Goal: Task Accomplishment & Management: Use online tool/utility

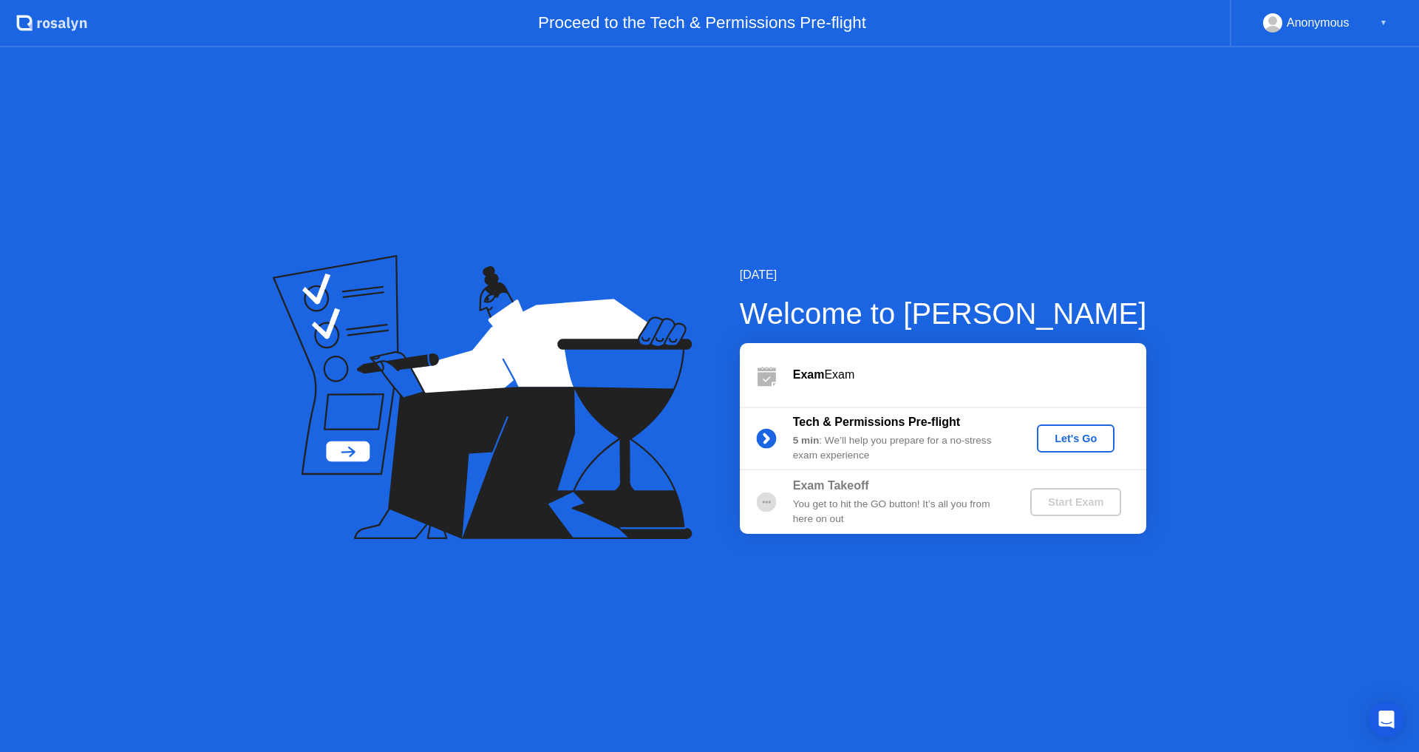
click at [1070, 448] on button "Let's Go" at bounding box center [1076, 438] width 78 height 28
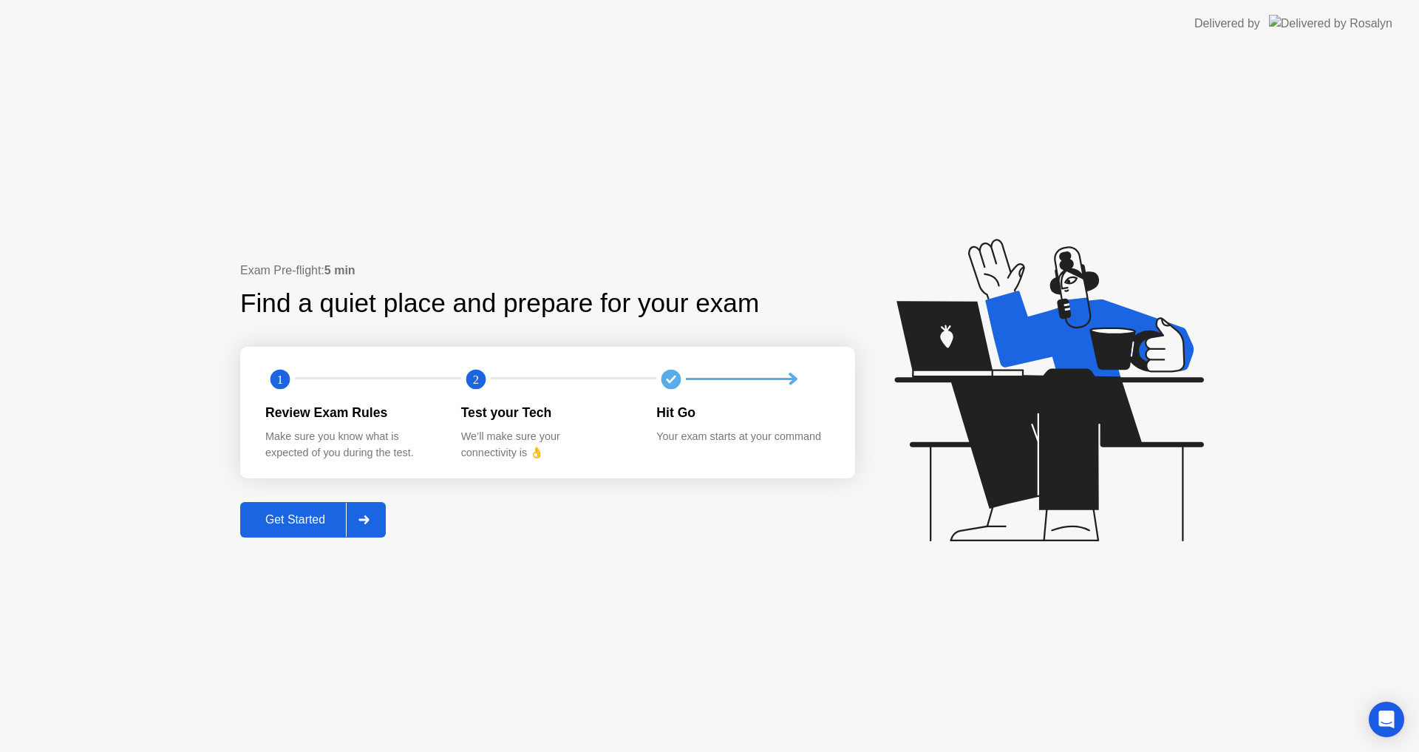
click at [239, 545] on div "Exam Pre-flight: 5 min Find a quiet place and prepare for your exam 1 2 Review …" at bounding box center [709, 399] width 1419 height 704
click at [272, 536] on button "Get Started" at bounding box center [313, 519] width 146 height 35
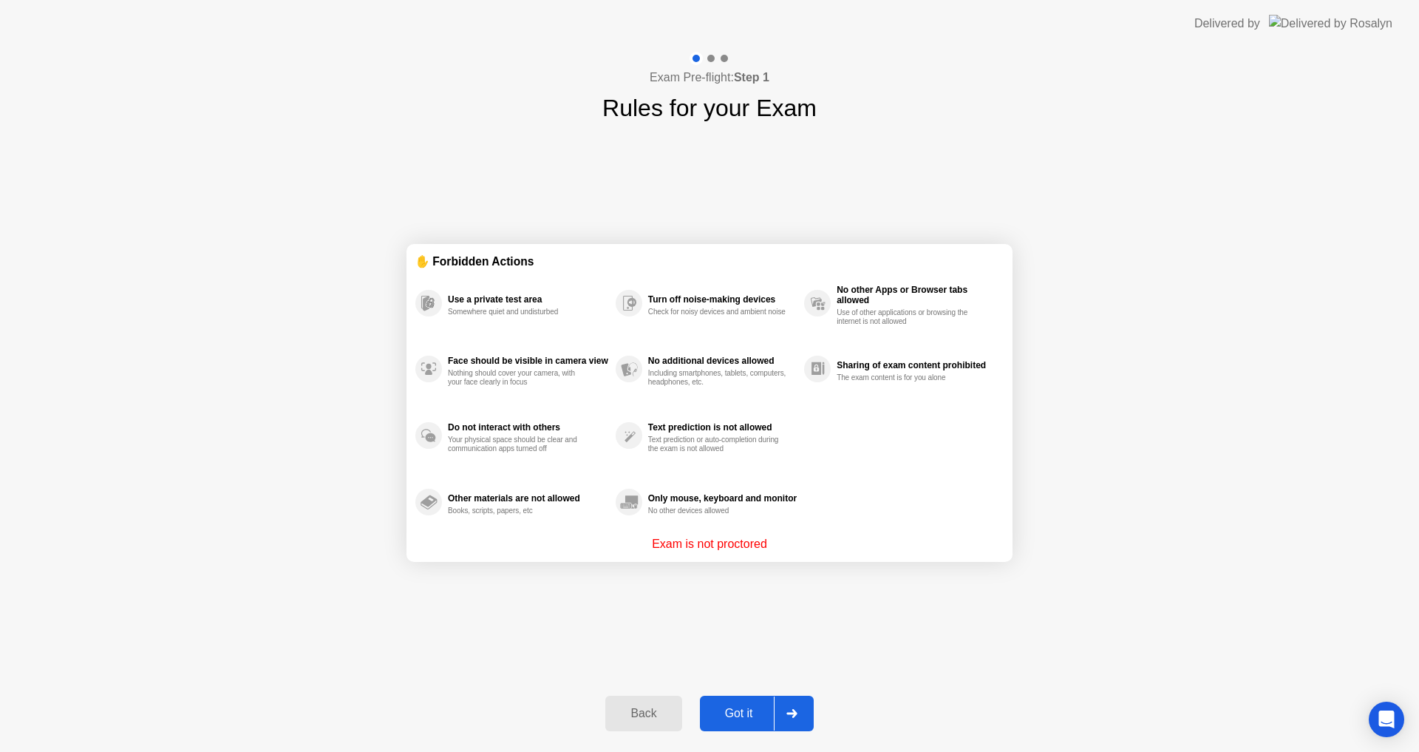
click at [720, 711] on div "Got it" at bounding box center [738, 713] width 69 height 13
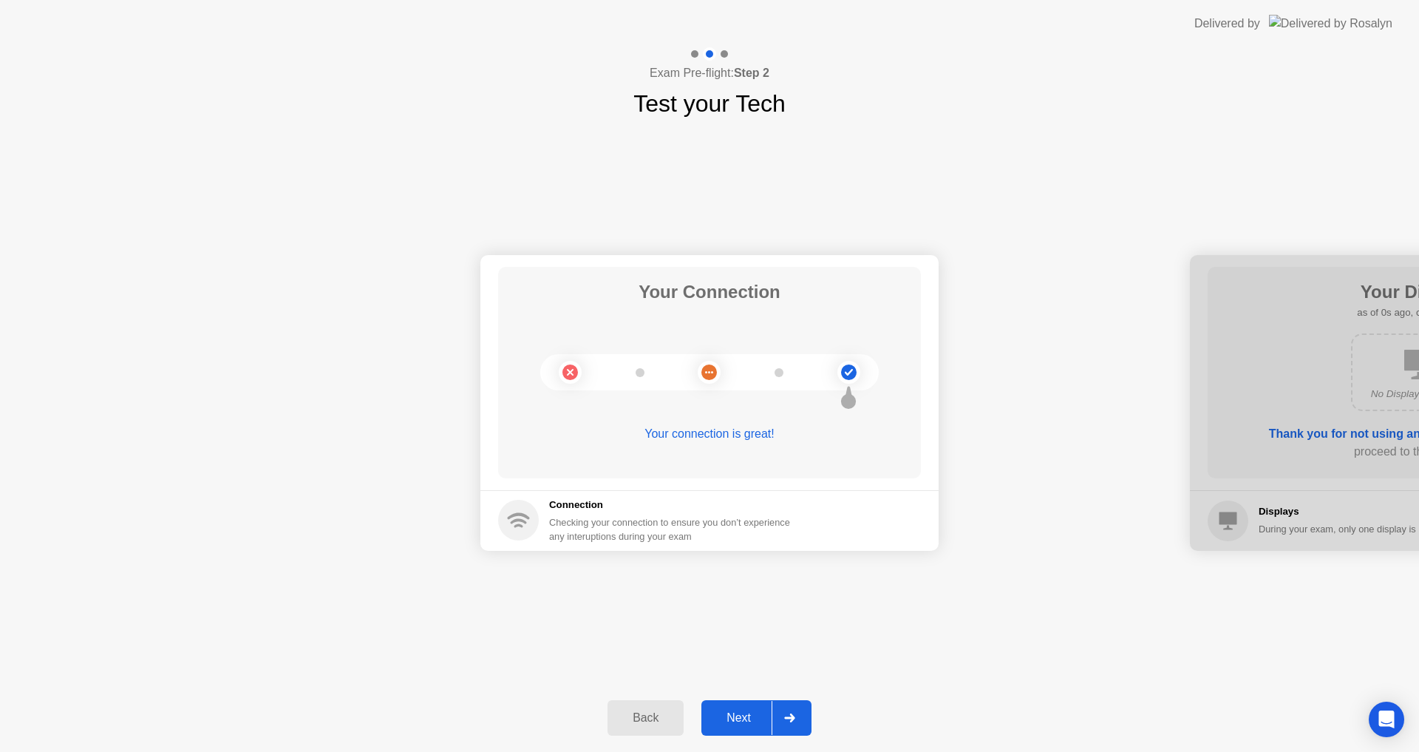
click at [729, 714] on div "Next" at bounding box center [739, 717] width 66 height 13
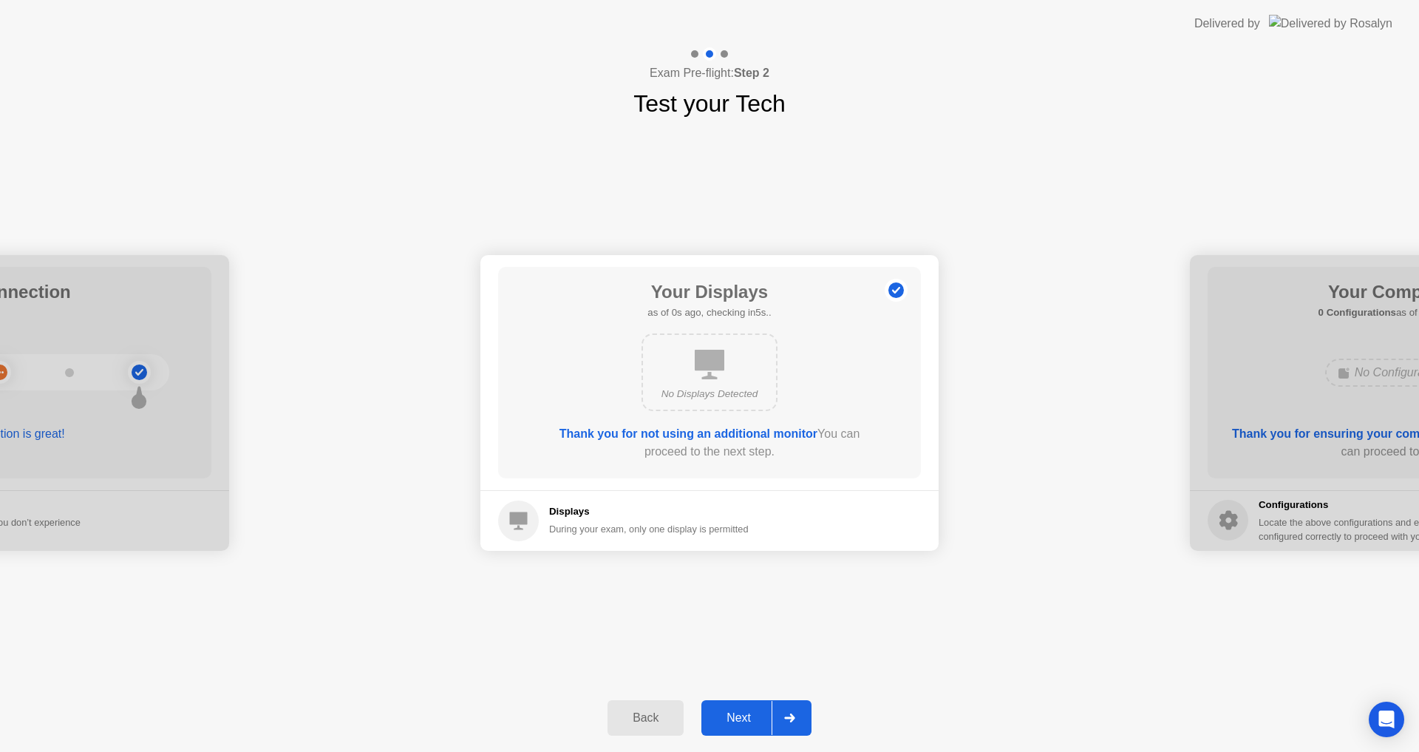
click at [729, 714] on div "Next" at bounding box center [739, 717] width 66 height 13
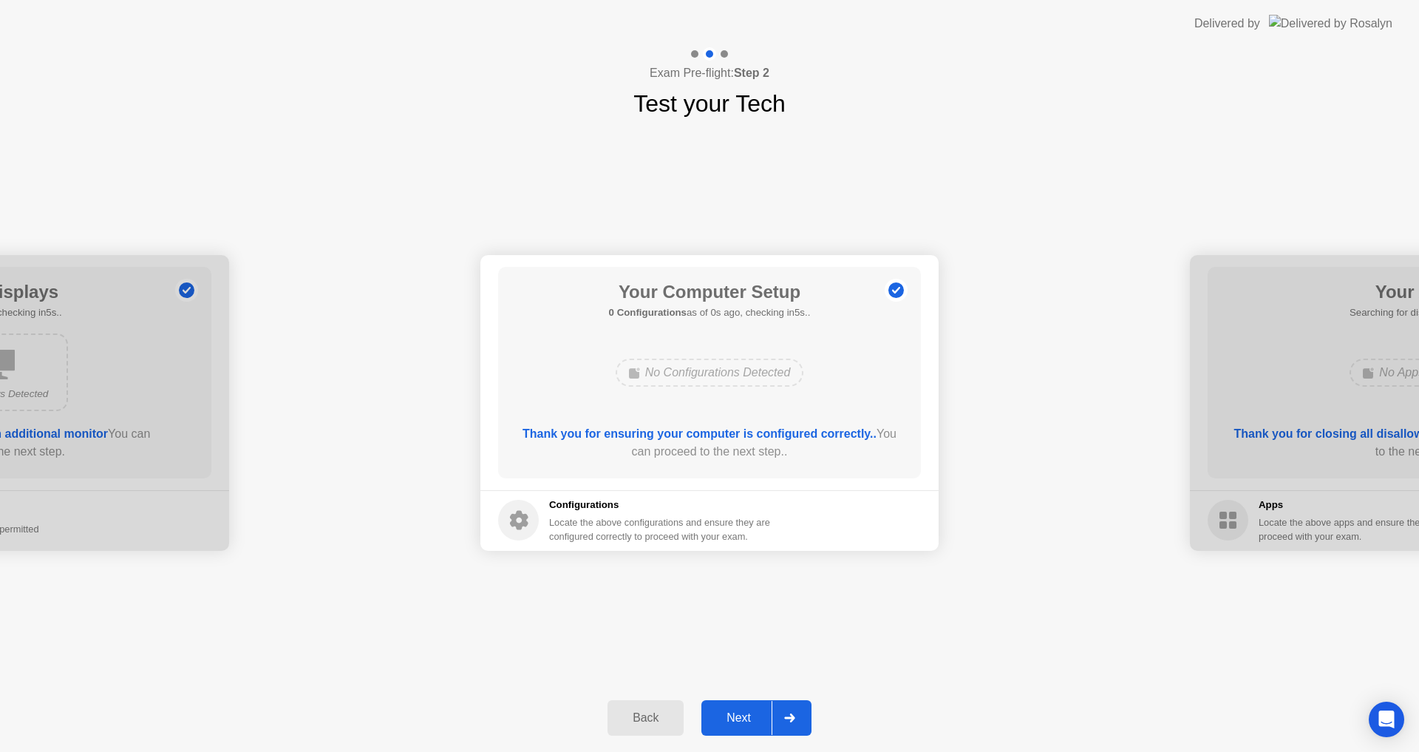
click at [729, 714] on div "Next" at bounding box center [739, 717] width 66 height 13
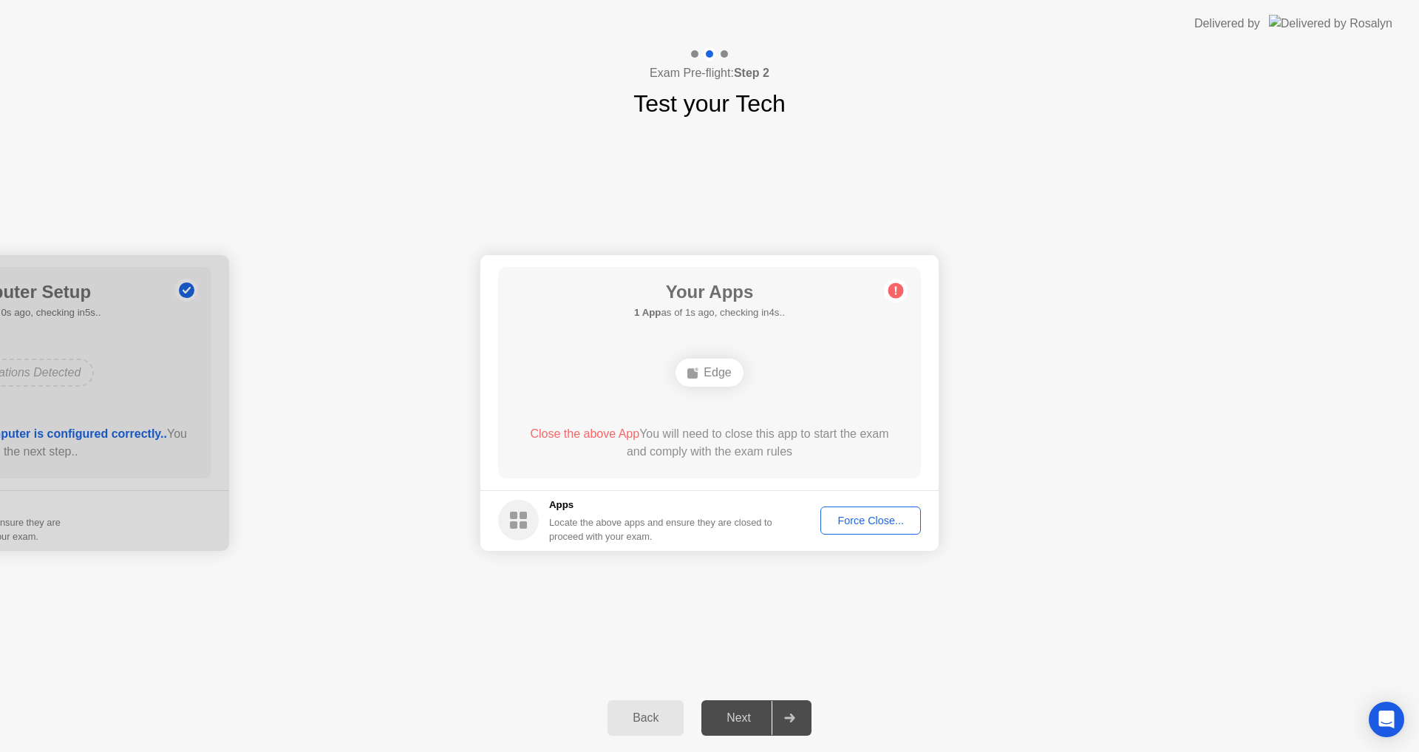
click at [889, 514] on div "Force Close..." at bounding box center [871, 520] width 90 height 12
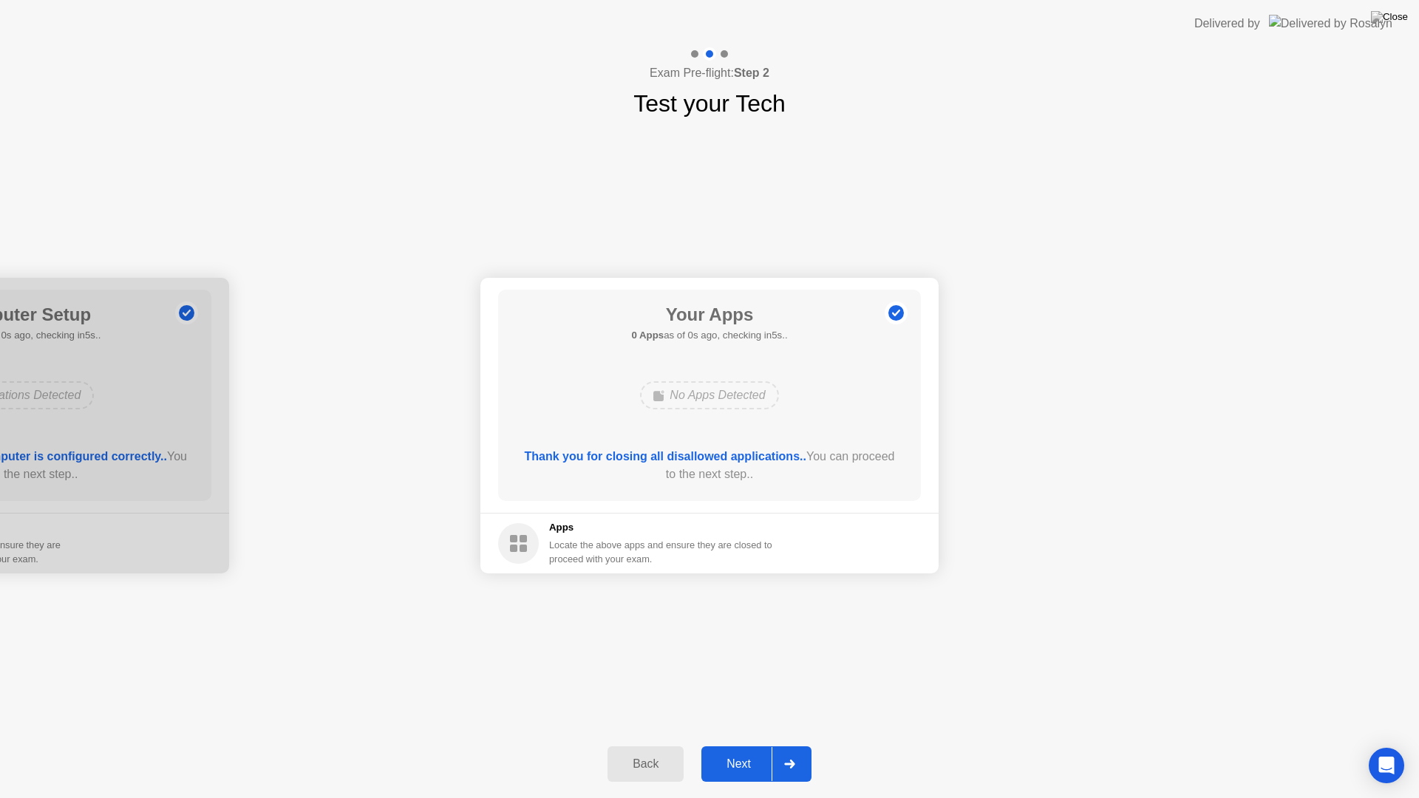
click at [741, 751] on div "Next" at bounding box center [739, 764] width 66 height 13
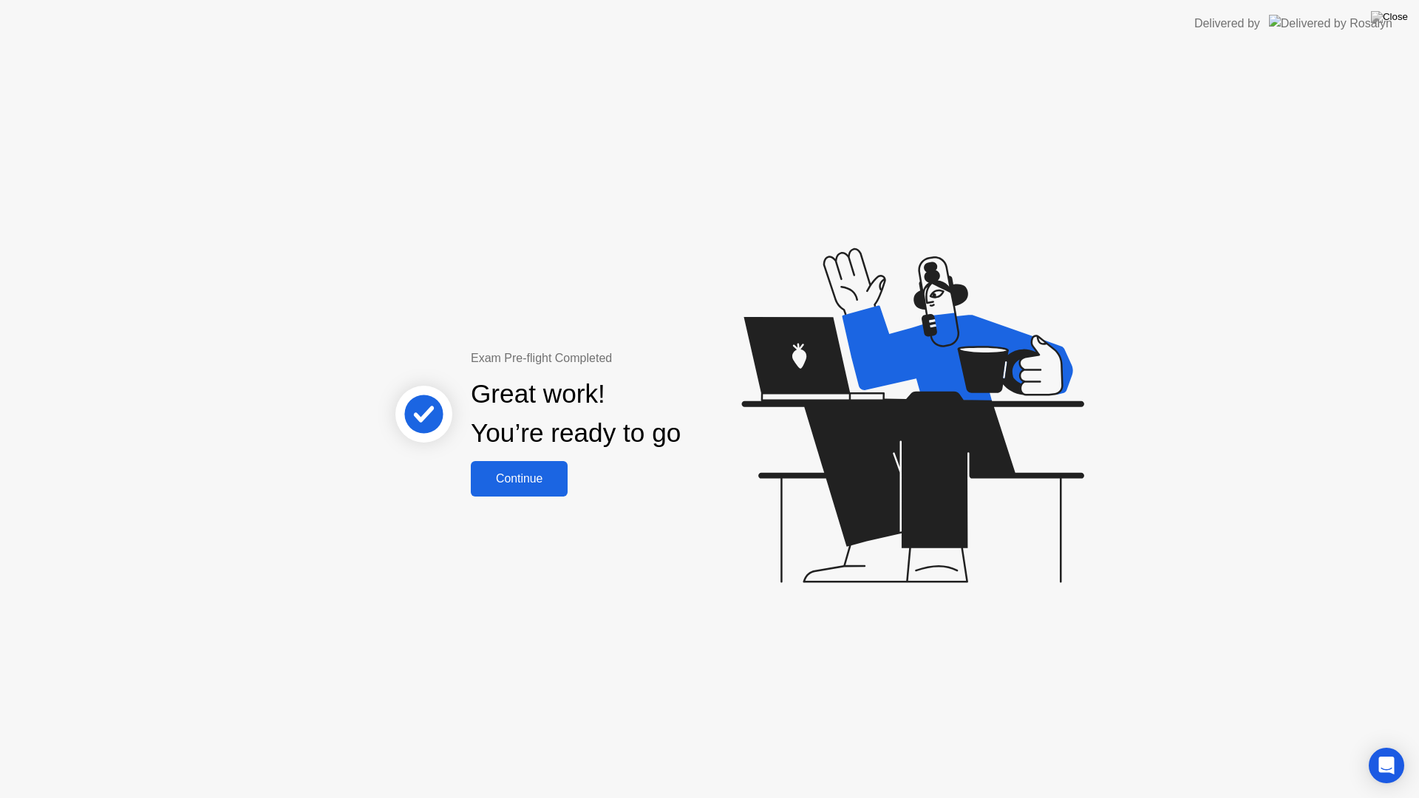
click at [543, 479] on div "Continue" at bounding box center [519, 478] width 88 height 13
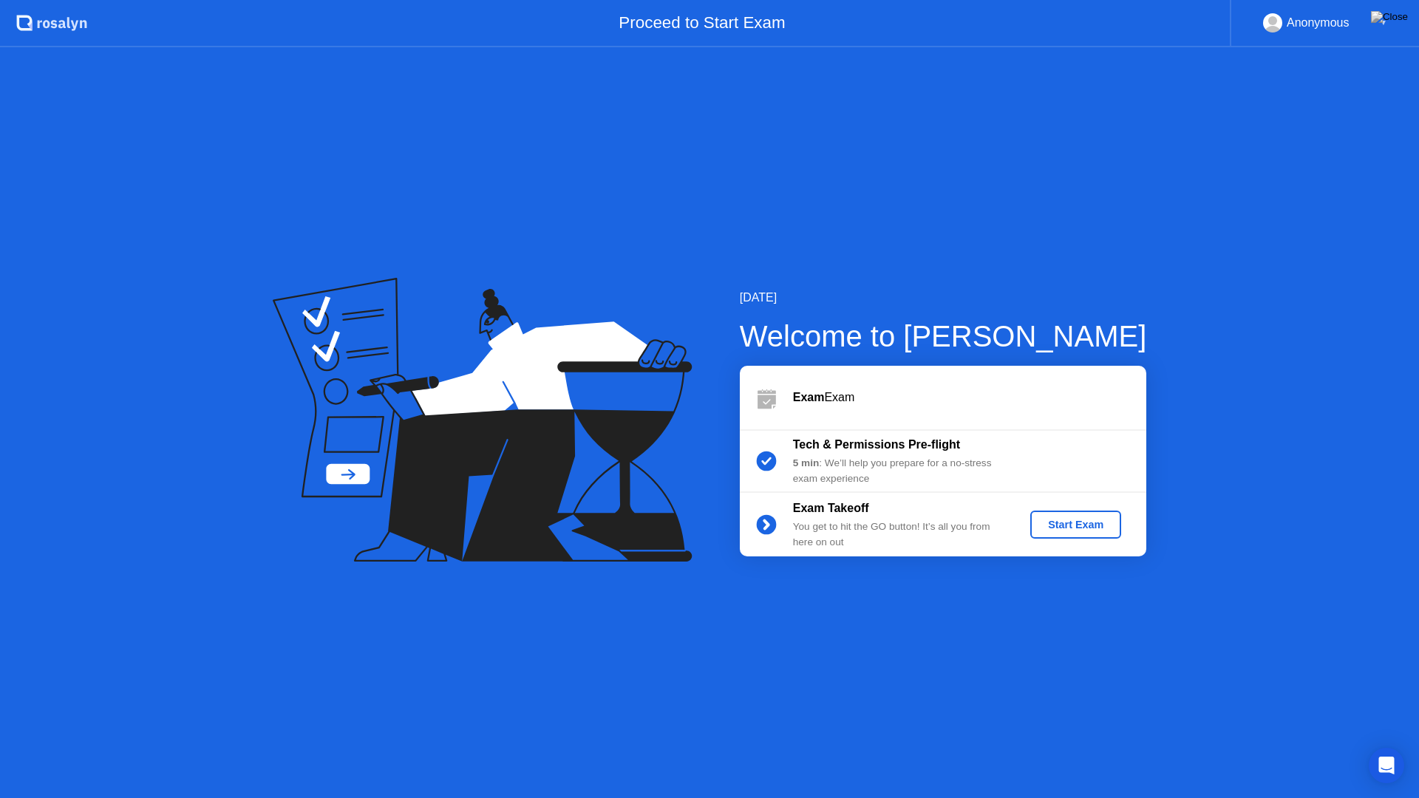
click at [1075, 535] on button "Start Exam" at bounding box center [1075, 525] width 91 height 28
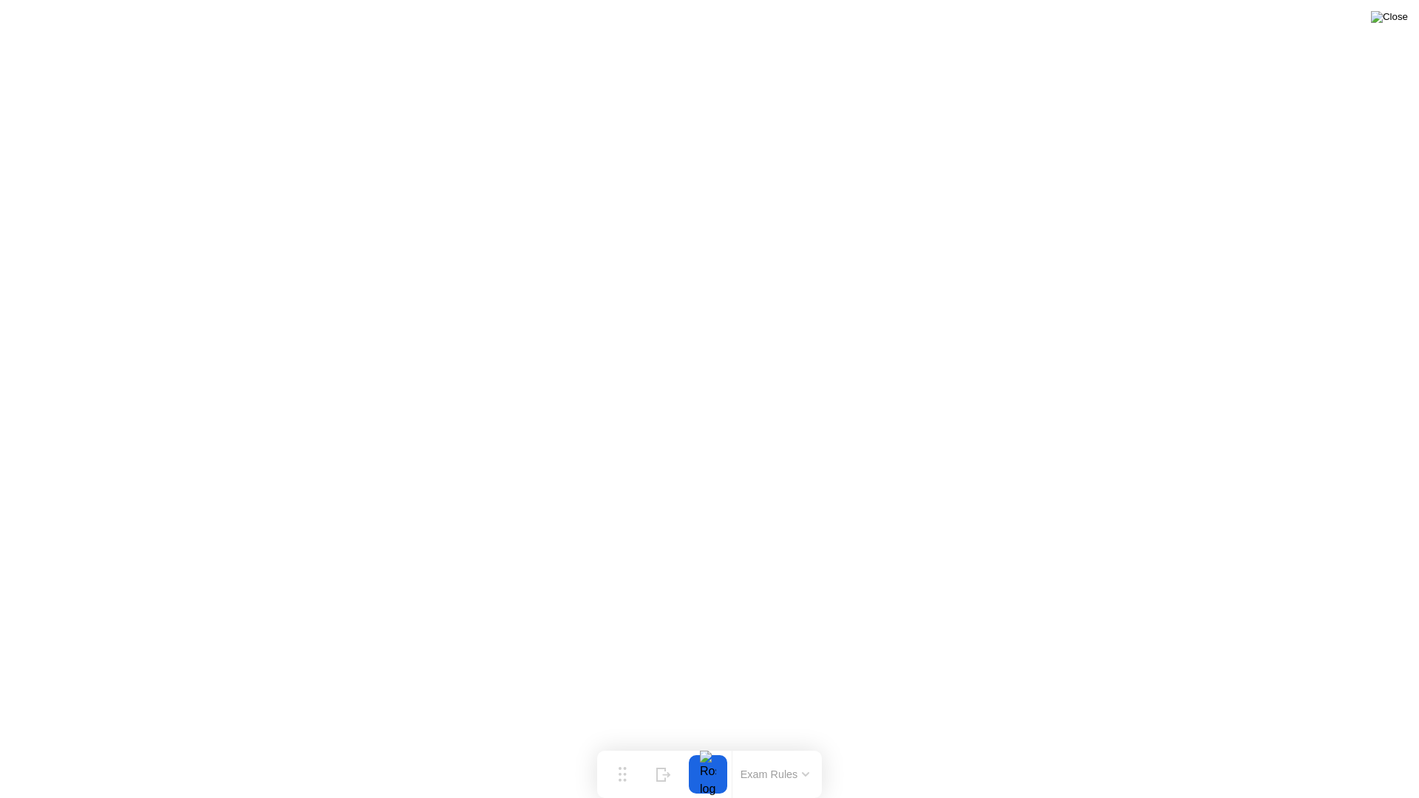
click at [1402, 21] on img at bounding box center [1389, 17] width 37 height 12
